Goal: Complete application form

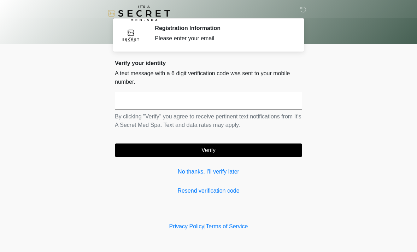
click at [284, 92] on input "text" at bounding box center [208, 101] width 187 height 18
type input "******"
click at [283, 151] on button "Verify" at bounding box center [208, 149] width 187 height 13
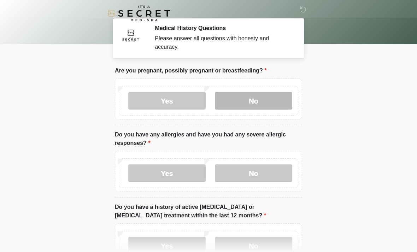
click at [271, 97] on label "No" at bounding box center [253, 101] width 77 height 18
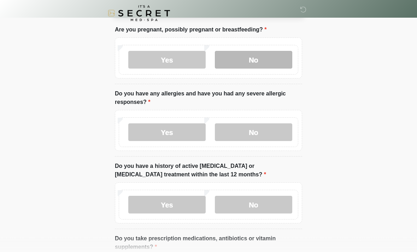
scroll to position [41, 0]
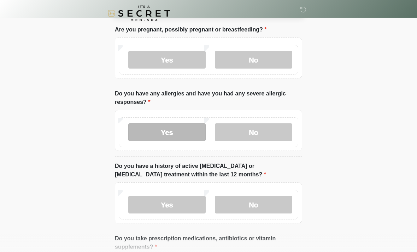
click at [185, 130] on label "Yes" at bounding box center [166, 132] width 77 height 18
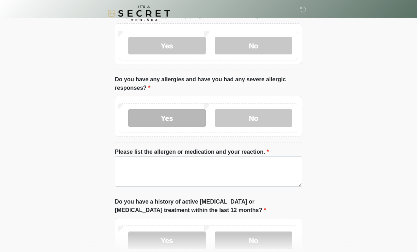
scroll to position [57, 0]
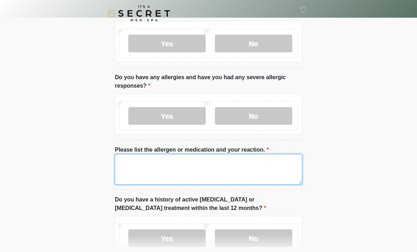
click at [288, 160] on textarea "Please list the allergen or medication and your reaction." at bounding box center [208, 169] width 187 height 30
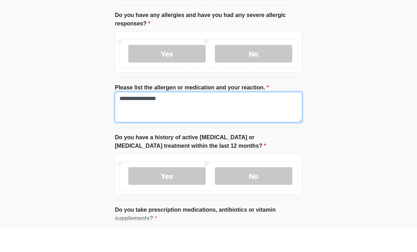
scroll to position [100, 0]
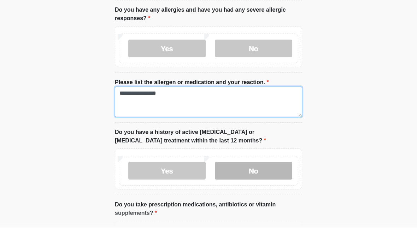
type textarea "**********"
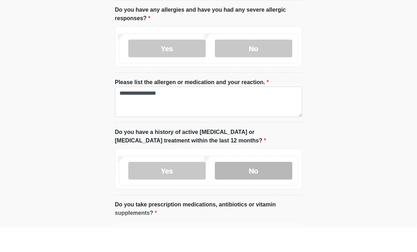
click at [262, 186] on label "No" at bounding box center [253, 195] width 77 height 18
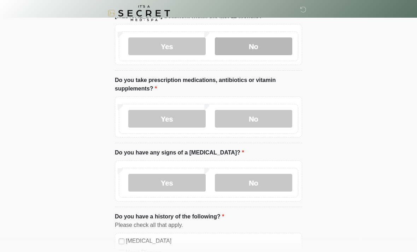
scroll to position [249, 0]
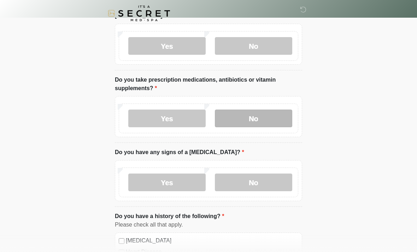
click at [264, 116] on label "No" at bounding box center [253, 119] width 77 height 18
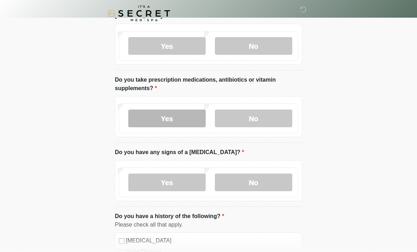
click at [177, 114] on label "Yes" at bounding box center [166, 119] width 77 height 18
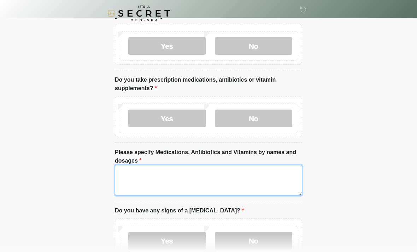
click at [220, 183] on textarea "Please specify Medications, Antibiotics and Vitamins by names and dosages" at bounding box center [208, 180] width 187 height 30
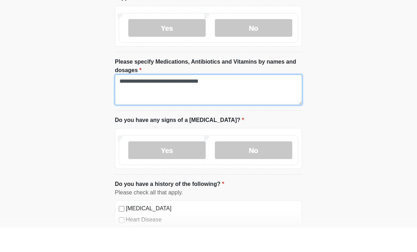
scroll to position [316, 0]
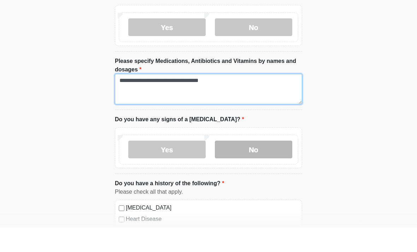
type textarea "**********"
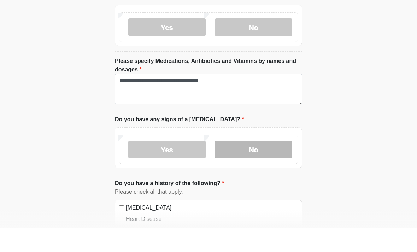
click at [278, 165] on label "No" at bounding box center [253, 174] width 77 height 18
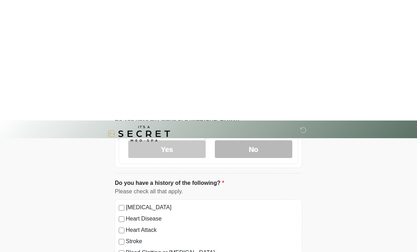
scroll to position [472, 0]
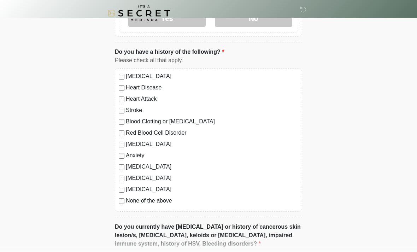
click at [137, 154] on label "Anxiety" at bounding box center [212, 156] width 172 height 8
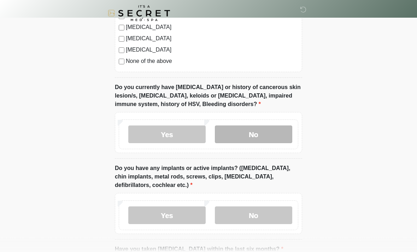
click at [271, 128] on label "No" at bounding box center [253, 135] width 77 height 18
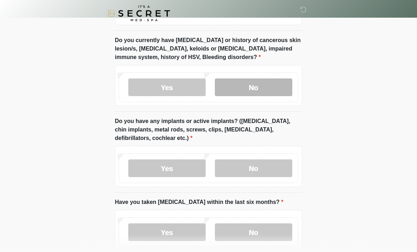
scroll to position [661, 0]
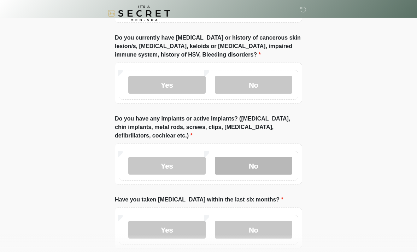
click at [273, 159] on label "No" at bounding box center [253, 166] width 77 height 18
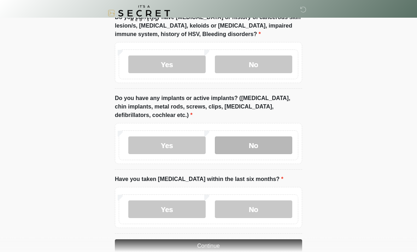
scroll to position [696, 0]
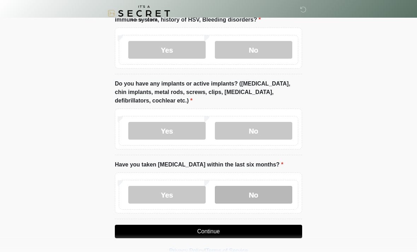
click at [282, 188] on label "No" at bounding box center [253, 195] width 77 height 18
click at [289, 228] on button "Continue" at bounding box center [208, 231] width 187 height 13
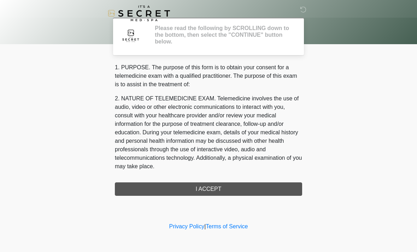
scroll to position [0, 0]
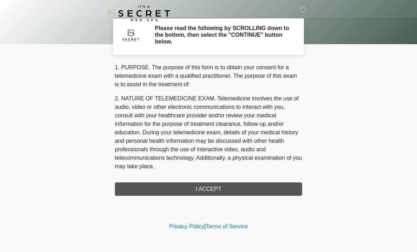
click at [277, 182] on div "1. PURPOSE. The purpose of this form is to obtain your consent for a telemedici…" at bounding box center [208, 129] width 187 height 132
click at [236, 183] on div "1. PURPOSE. The purpose of this form is to obtain your consent for a telemedici…" at bounding box center [208, 129] width 187 height 132
click at [266, 189] on div "1. PURPOSE. The purpose of this form is to obtain your consent for a telemedici…" at bounding box center [208, 129] width 187 height 132
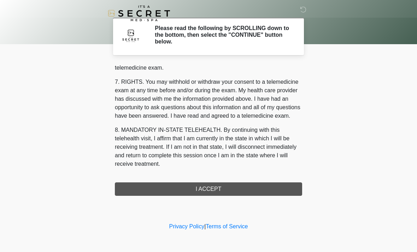
scroll to position [299, 0]
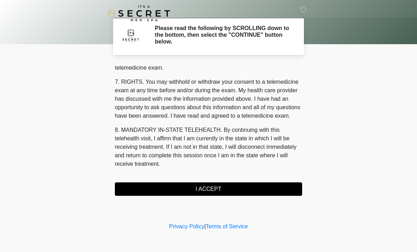
click at [262, 188] on button "I ACCEPT" at bounding box center [208, 188] width 187 height 13
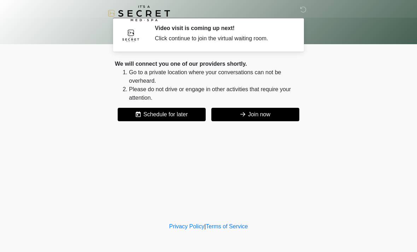
click at [285, 113] on button "Join now" at bounding box center [255, 114] width 88 height 13
click at [269, 109] on button "Join now" at bounding box center [255, 114] width 88 height 13
